Goal: Task Accomplishment & Management: Manage account settings

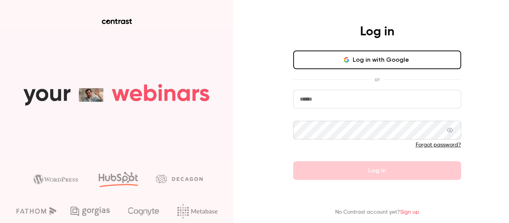
click at [352, 65] on button "Log in with Google" at bounding box center [377, 60] width 168 height 19
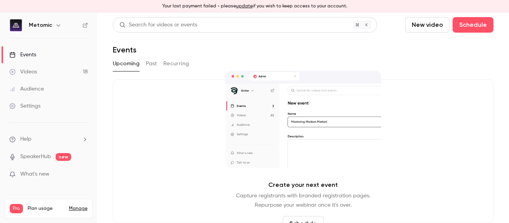
click at [75, 207] on link "Manage" at bounding box center [78, 209] width 19 height 6
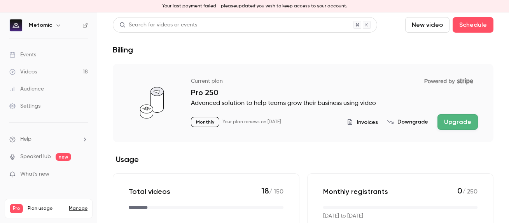
click at [21, 110] on div "Settings" at bounding box center [24, 106] width 31 height 8
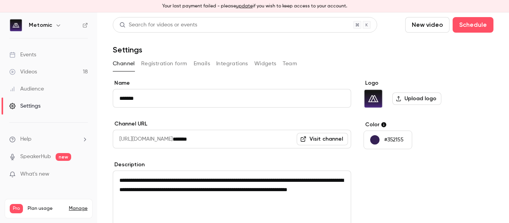
click at [289, 58] on button "Team" at bounding box center [290, 64] width 15 height 12
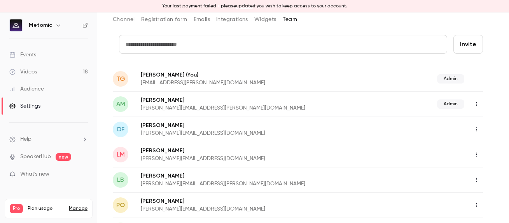
scroll to position [78, 0]
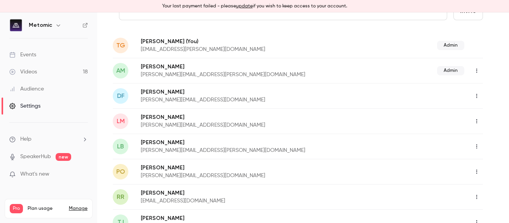
click at [477, 97] on icon "button" at bounding box center [476, 95] width 6 height 5
click at [463, 131] on li "Delete member" at bounding box center [460, 136] width 84 height 20
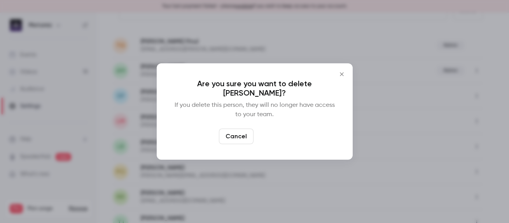
click at [278, 131] on button "Delete" at bounding box center [273, 137] width 33 height 16
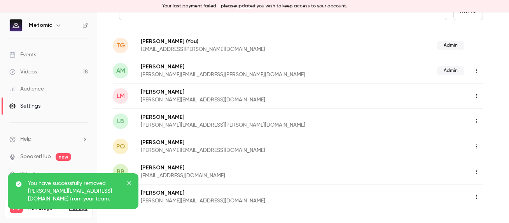
click at [474, 95] on icon "button" at bounding box center [476, 95] width 6 height 5
click at [468, 134] on div "Delete member" at bounding box center [466, 136] width 59 height 8
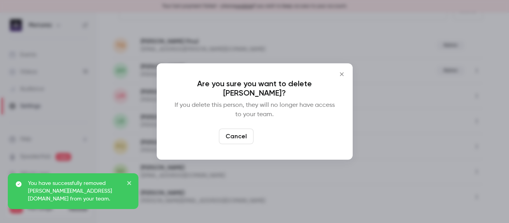
click at [281, 129] on button "Delete" at bounding box center [273, 137] width 33 height 16
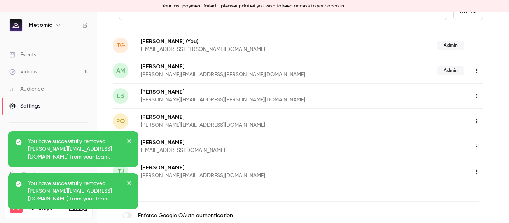
click at [475, 94] on icon "button" at bounding box center [476, 95] width 6 height 5
click at [451, 138] on div "Delete member" at bounding box center [466, 136] width 59 height 8
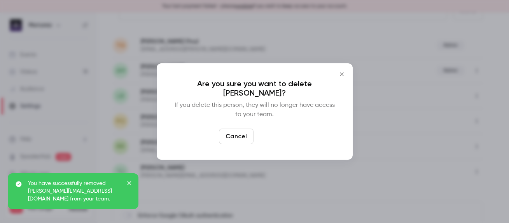
click at [279, 130] on button "Delete" at bounding box center [273, 137] width 33 height 16
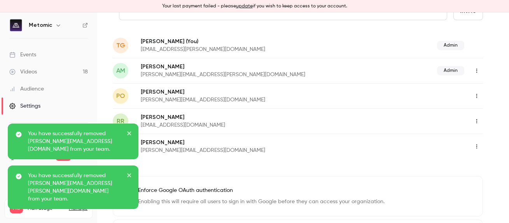
click at [477, 148] on icon "button" at bounding box center [476, 146] width 6 height 5
click at [445, 187] on div "Delete member" at bounding box center [466, 187] width 59 height 8
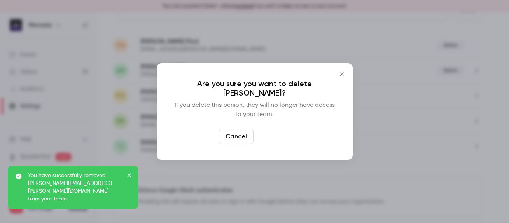
click at [277, 135] on button "Delete" at bounding box center [273, 137] width 33 height 16
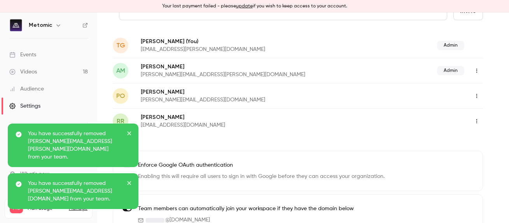
click at [129, 136] on icon "close" at bounding box center [129, 133] width 5 height 6
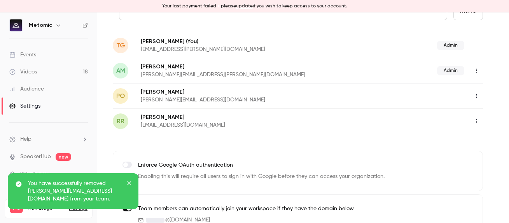
click at [124, 182] on div "You have successfully removed [PERSON_NAME][EMAIL_ADDRESS][DOMAIN_NAME] from yo…" at bounding box center [70, 191] width 113 height 23
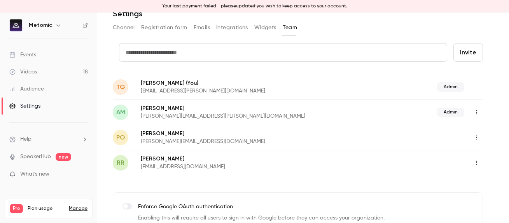
scroll to position [35, 0]
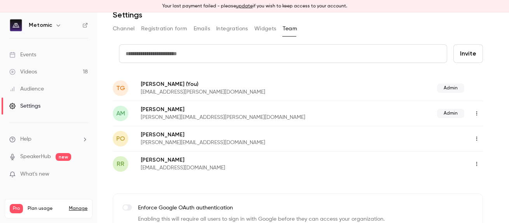
click at [397, 54] on input "text" at bounding box center [283, 53] width 328 height 19
type input "**********"
click at [465, 52] on button "Invite" at bounding box center [468, 53] width 30 height 19
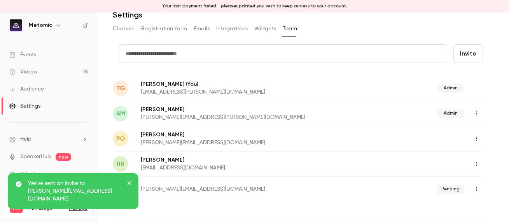
scroll to position [66, 0]
